Goal: Task Accomplishment & Management: Manage account settings

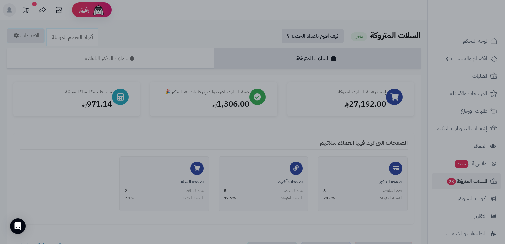
click at [93, 165] on div at bounding box center [252, 122] width 505 height 244
click at [58, 170] on div at bounding box center [252, 122] width 505 height 244
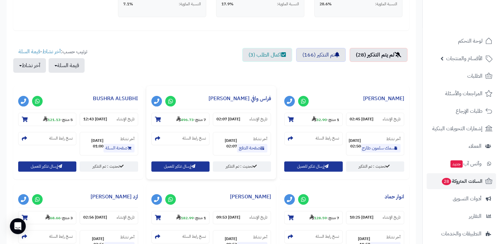
scroll to position [198, 0]
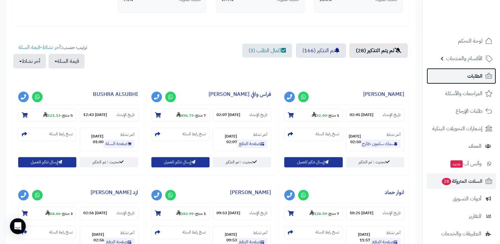
click at [455, 77] on link "الطلبات" at bounding box center [461, 76] width 69 height 16
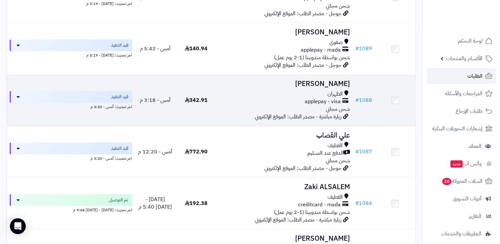
scroll to position [132, 0]
